Goal: Information Seeking & Learning: Find specific page/section

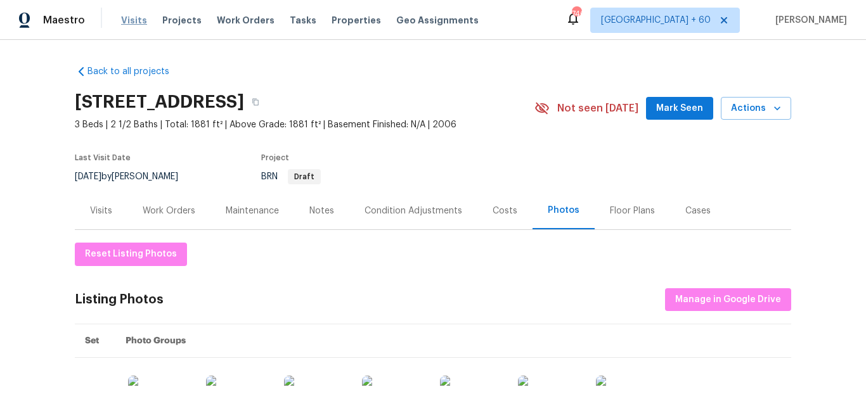
click at [132, 25] on span "Visits" at bounding box center [134, 20] width 26 height 13
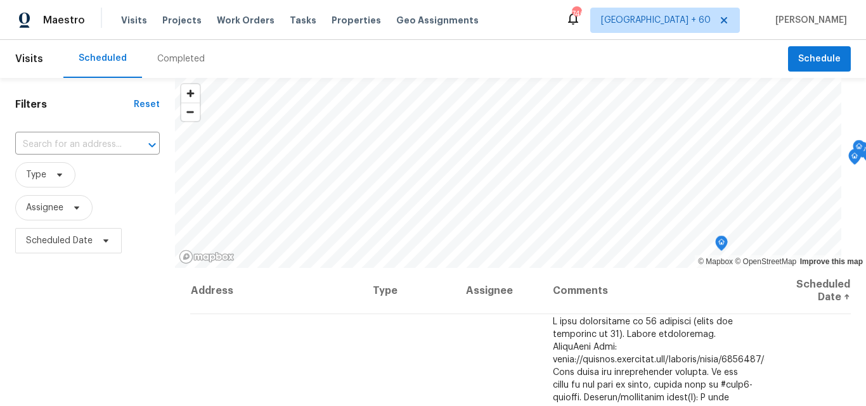
click at [183, 59] on div "Completed" at bounding box center [181, 59] width 48 height 13
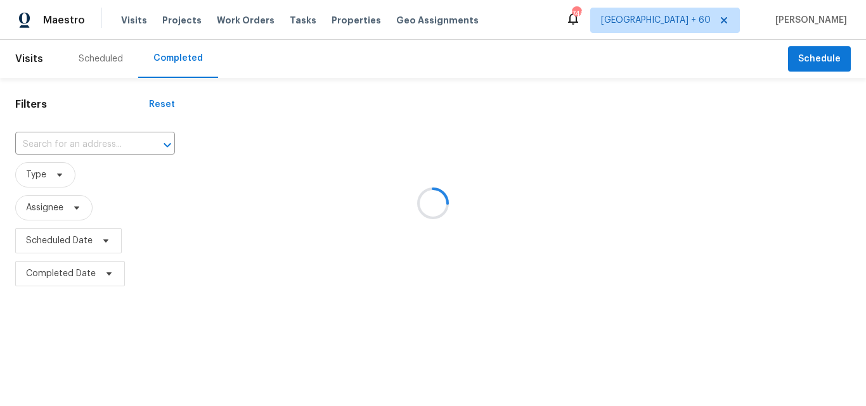
click at [43, 143] on div at bounding box center [433, 203] width 866 height 406
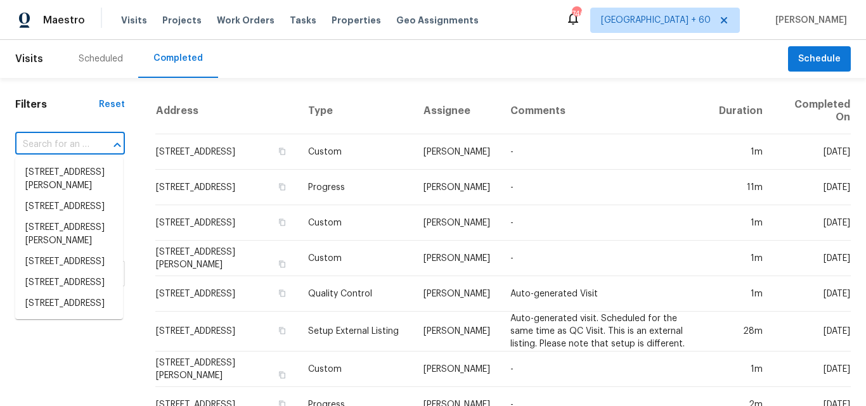
click at [48, 142] on input "text" at bounding box center [52, 145] width 74 height 20
paste input "7113 Ridge Lane Rd, Charlotte, NC 28262"
type input "7113 Ridge Lane Rd, Charlotte, NC 28262"
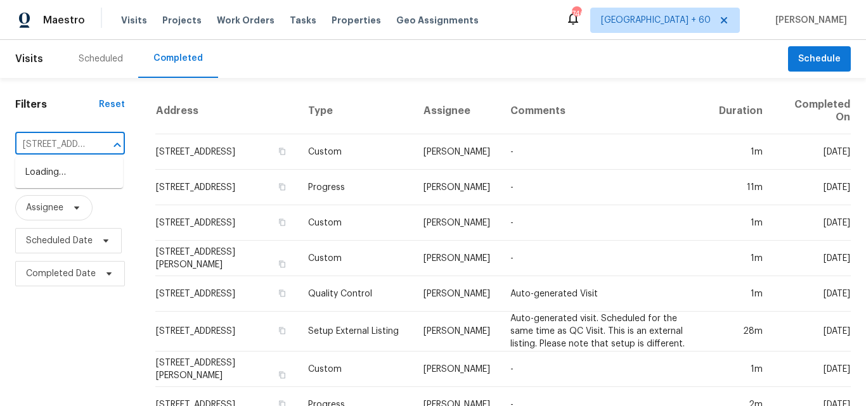
scroll to position [0, 103]
click at [61, 178] on li "7113 Ridge Lane Rd, Charlotte, NC 28262" at bounding box center [69, 172] width 108 height 21
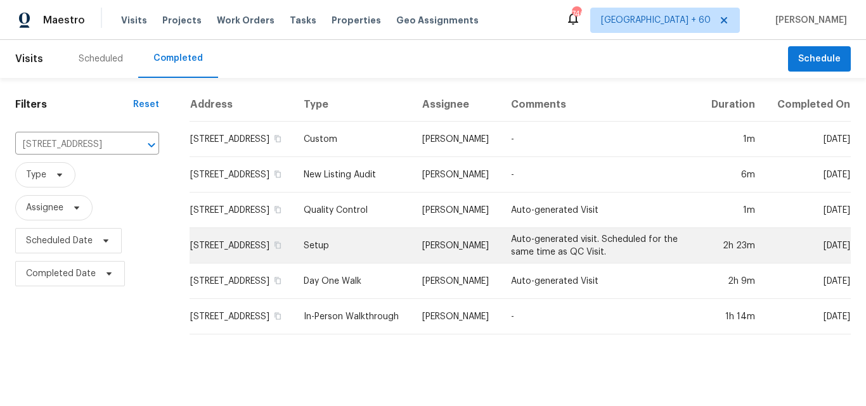
click at [397, 253] on td "Setup" at bounding box center [352, 245] width 119 height 35
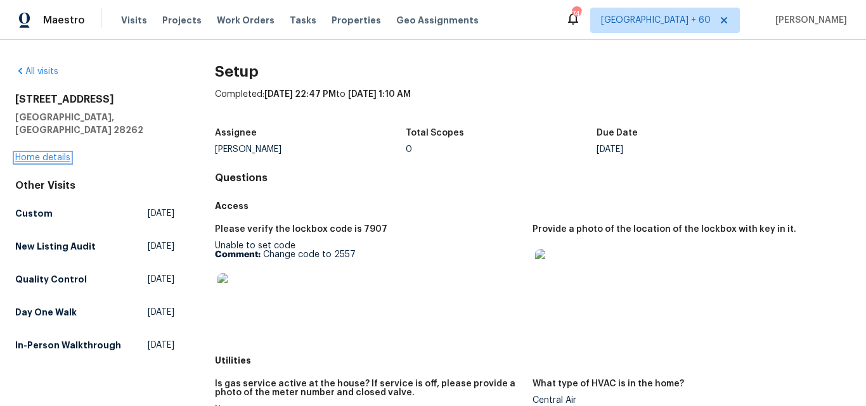
click at [51, 153] on link "Home details" at bounding box center [42, 157] width 55 height 9
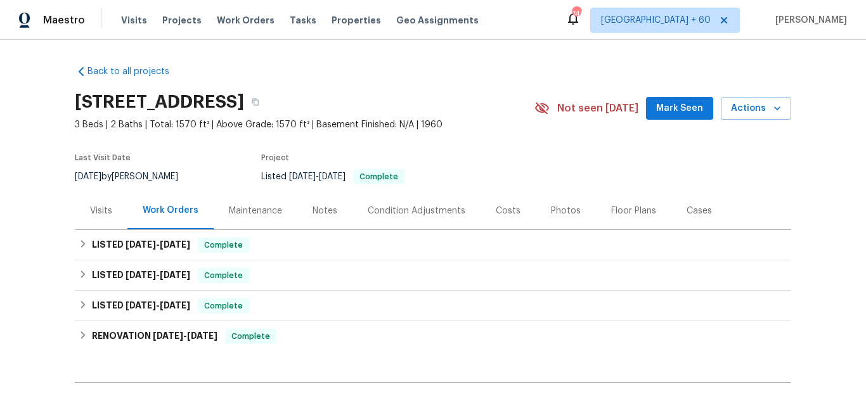
click at [551, 213] on div "Photos" at bounding box center [566, 211] width 30 height 13
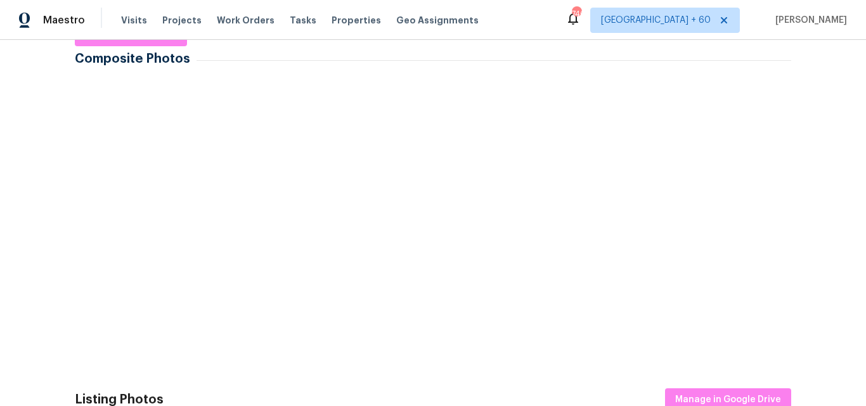
scroll to position [317, 0]
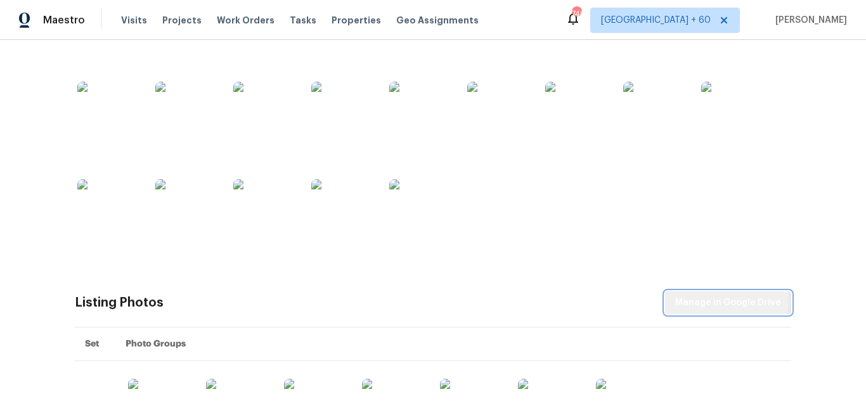
click at [725, 300] on span "Manage in Google Drive" at bounding box center [728, 303] width 106 height 16
